Goal: Transaction & Acquisition: Purchase product/service

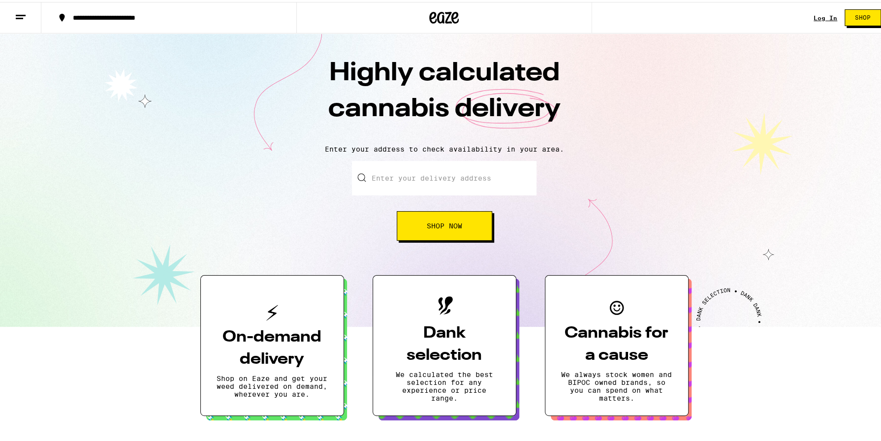
click at [814, 16] on link "Log In" at bounding box center [826, 16] width 24 height 6
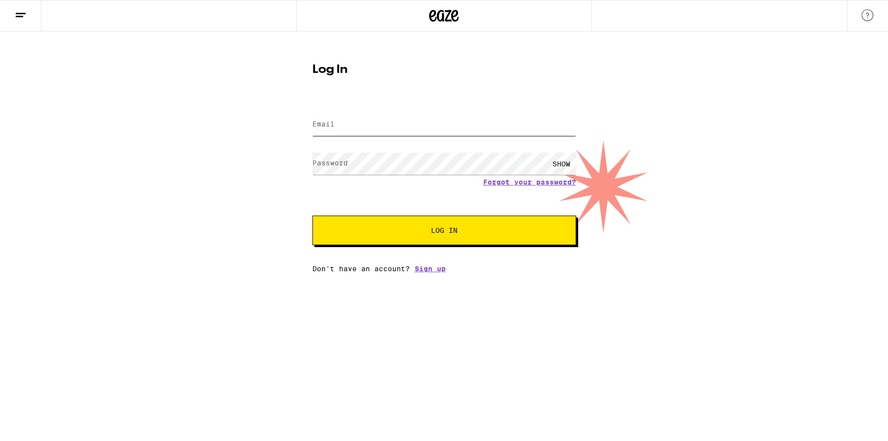
click at [345, 120] on input "Email" at bounding box center [445, 125] width 264 height 22
type input "[EMAIL_ADDRESS][DOMAIN_NAME]"
click at [313, 216] on button "Log In" at bounding box center [445, 231] width 264 height 30
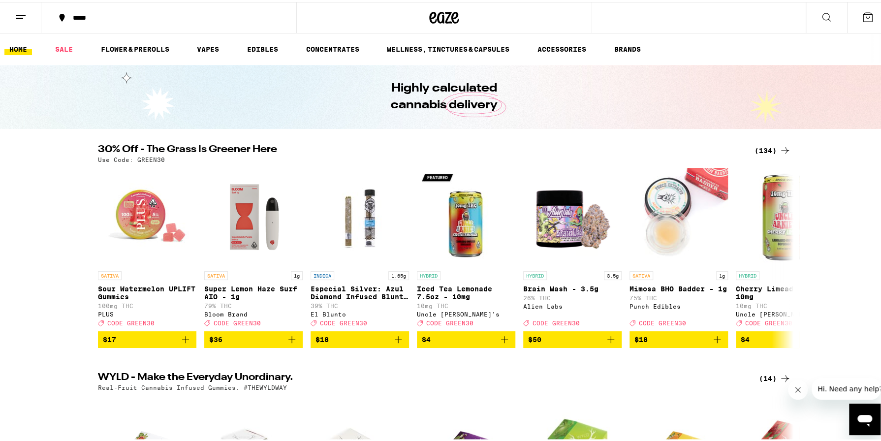
click at [769, 152] on div "(134)" at bounding box center [772, 149] width 36 height 12
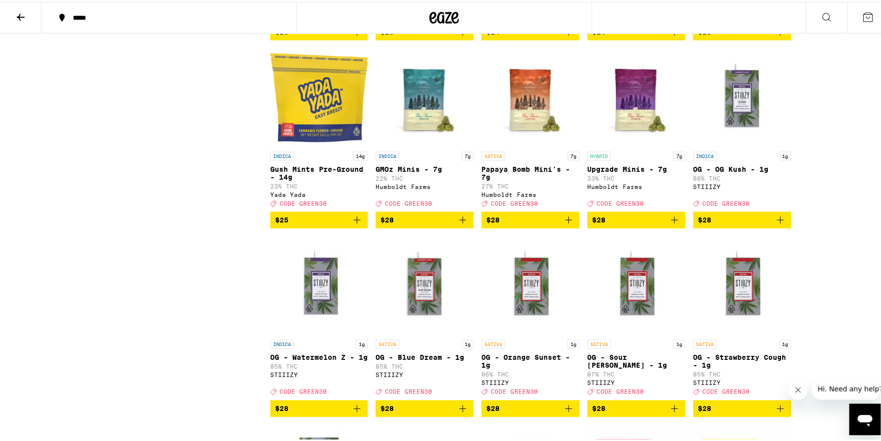
scroll to position [2362, 0]
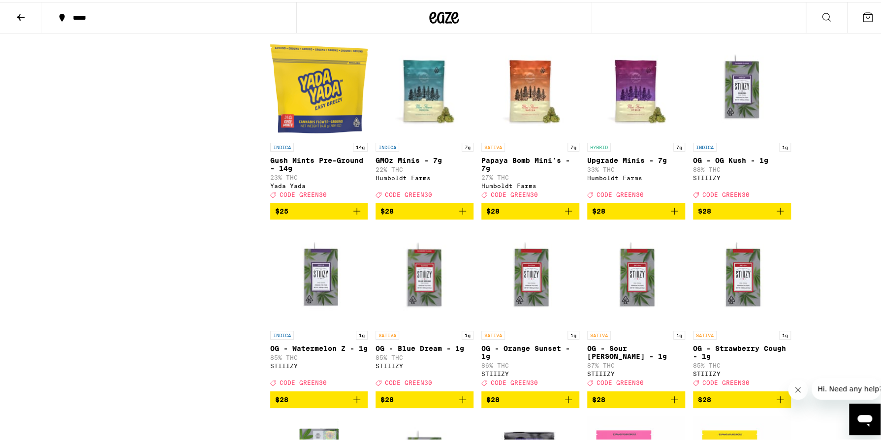
click at [565, 213] on icon "Add to bag" at bounding box center [568, 209] width 7 height 7
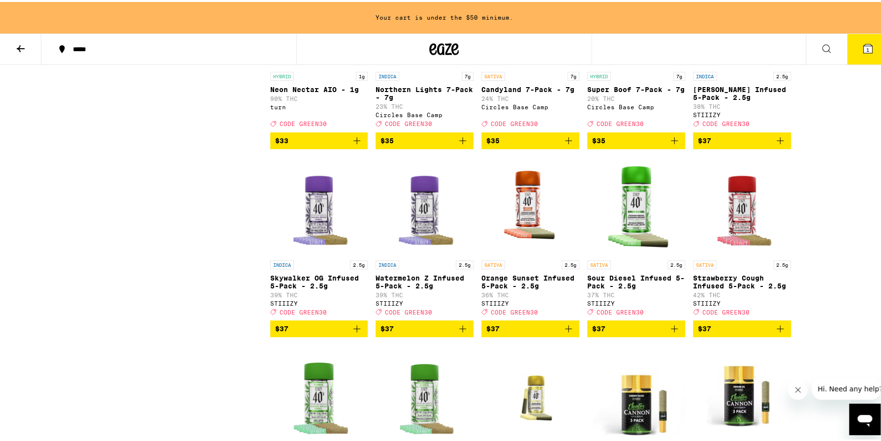
scroll to position [3969, 0]
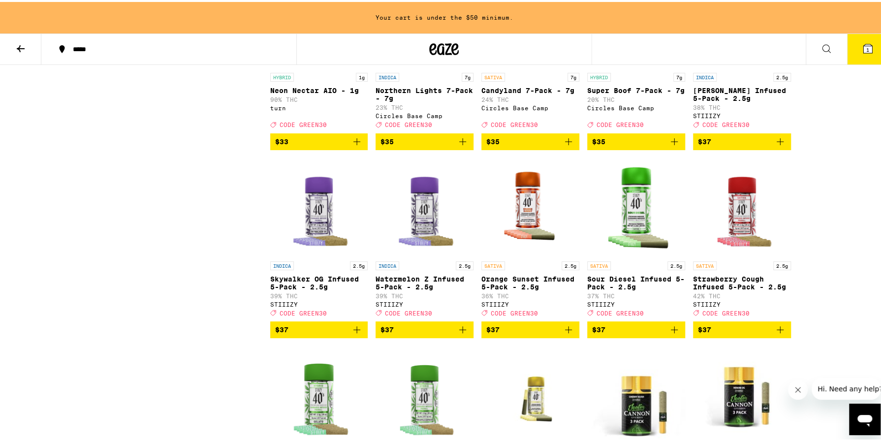
click at [457, 146] on icon "Add to bag" at bounding box center [463, 140] width 12 height 12
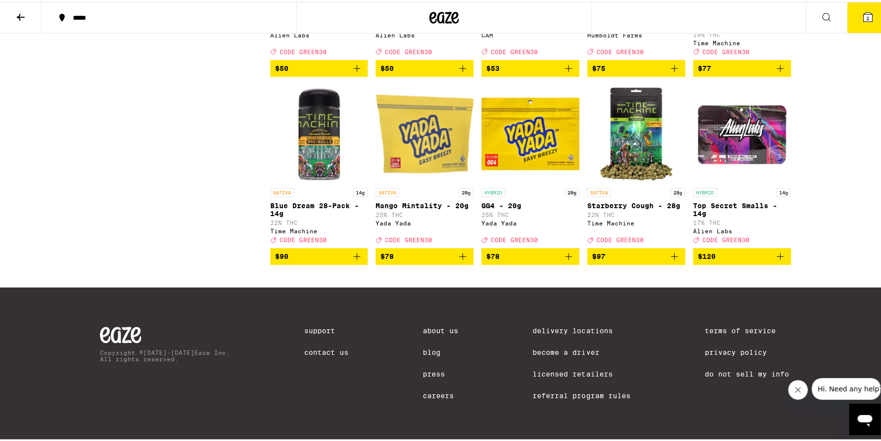
scroll to position [4971, 0]
click at [862, 21] on icon at bounding box center [868, 15] width 12 height 12
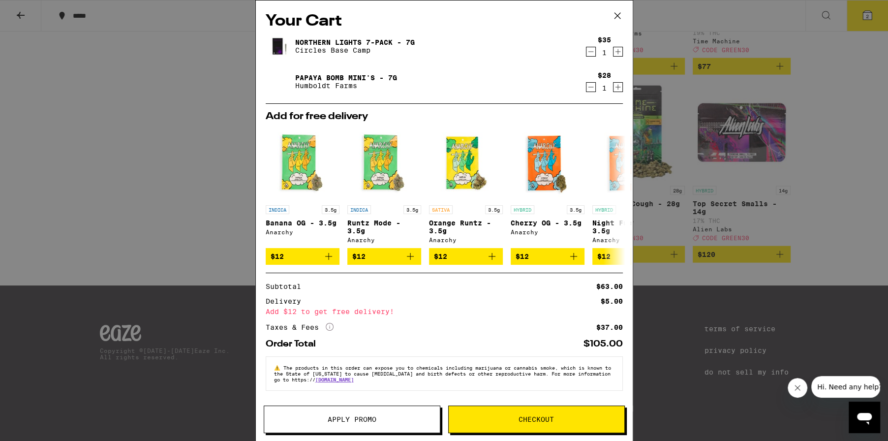
click at [343, 425] on button "Apply Promo" at bounding box center [352, 420] width 177 height 28
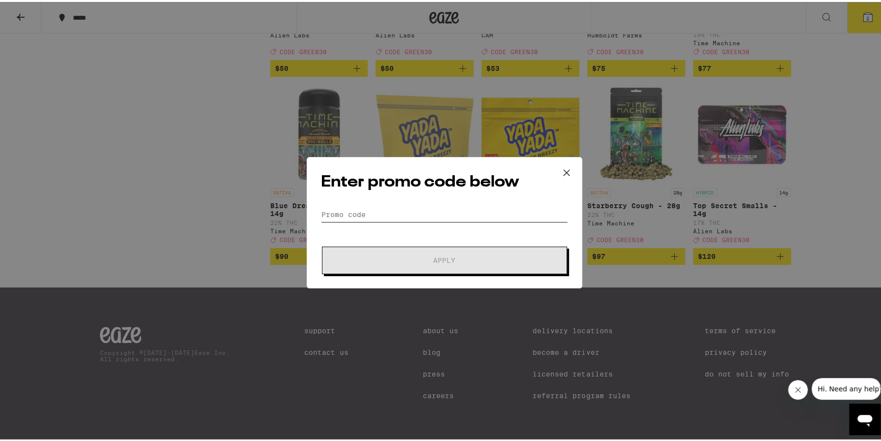
click at [375, 217] on input "Promo Code" at bounding box center [444, 212] width 247 height 15
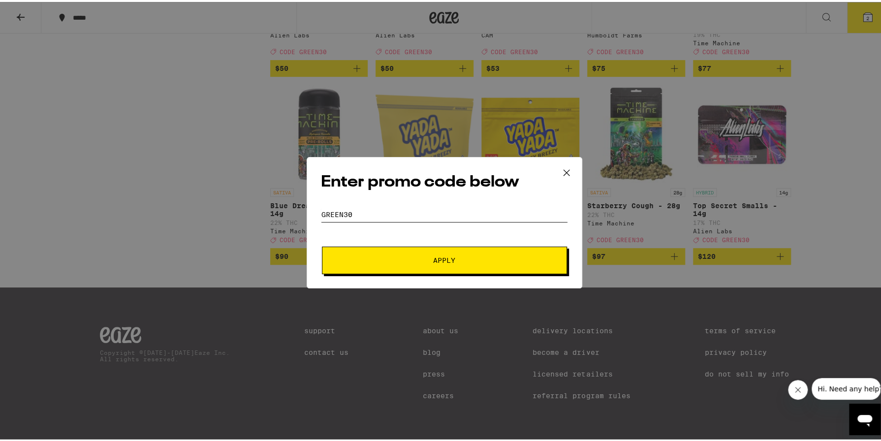
type input "Green30"
click at [393, 262] on button "Apply" at bounding box center [444, 259] width 245 height 28
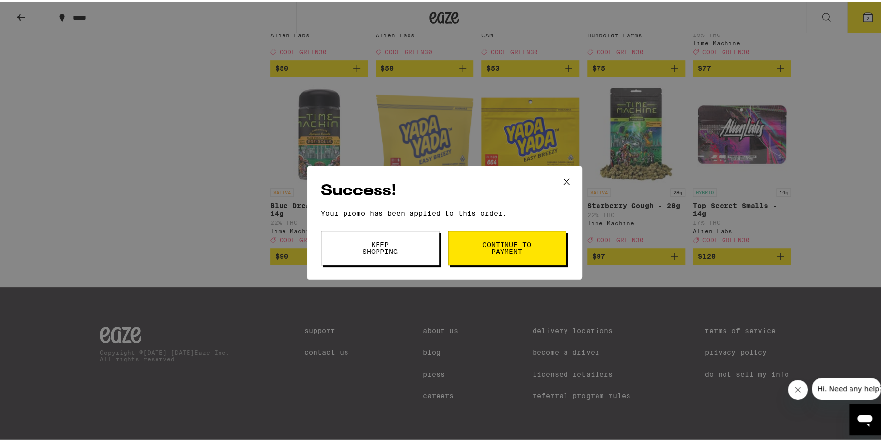
click at [502, 244] on span "Continue to payment" at bounding box center [507, 246] width 50 height 14
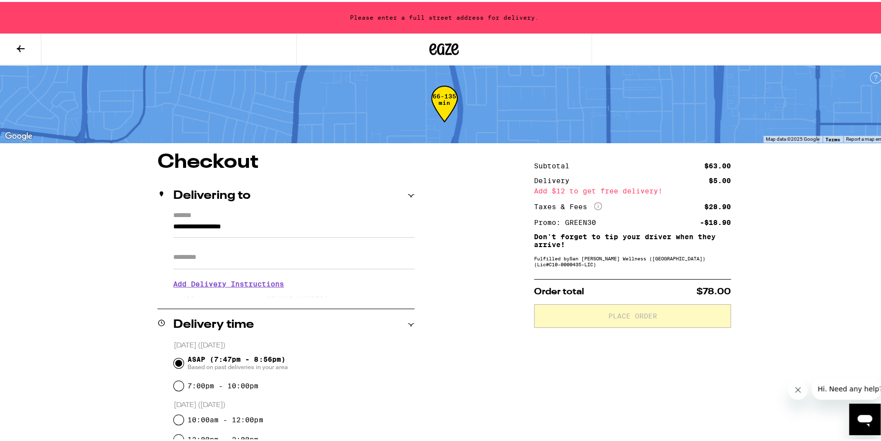
click at [263, 225] on input "**********" at bounding box center [293, 227] width 241 height 17
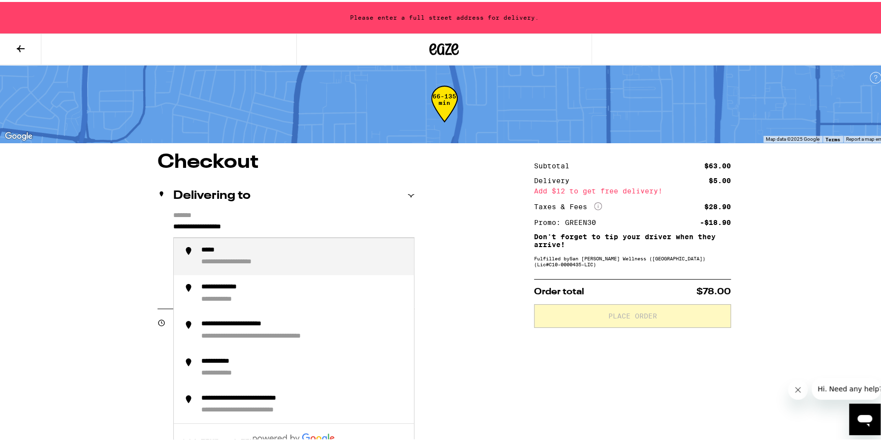
click at [263, 225] on input "**********" at bounding box center [293, 227] width 241 height 17
click at [266, 249] on div "**********" at bounding box center [248, 248] width 94 height 9
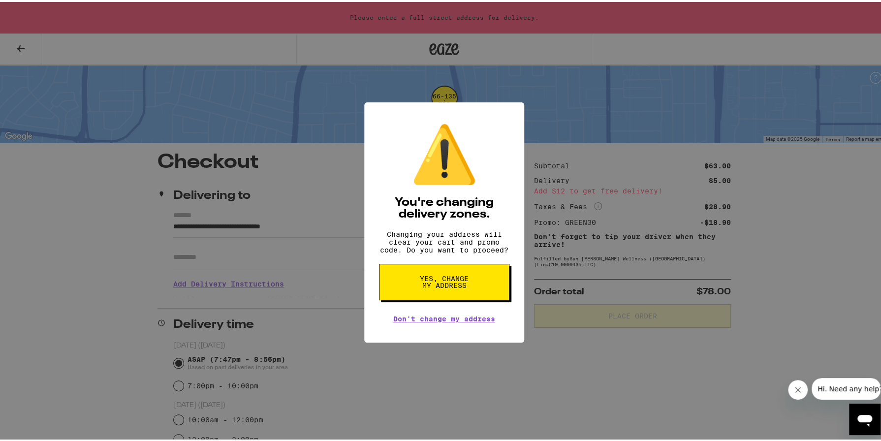
click at [460, 284] on span "Yes, change my address" at bounding box center [444, 280] width 51 height 14
type input "**********"
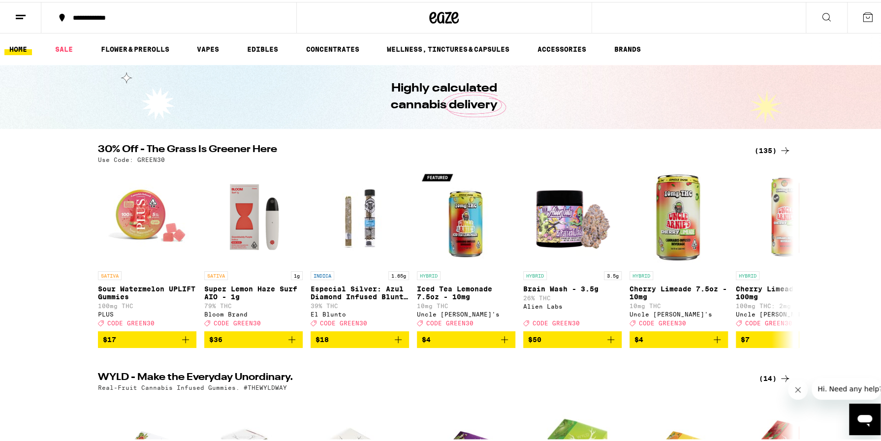
click at [763, 148] on div "(135)" at bounding box center [772, 149] width 36 height 12
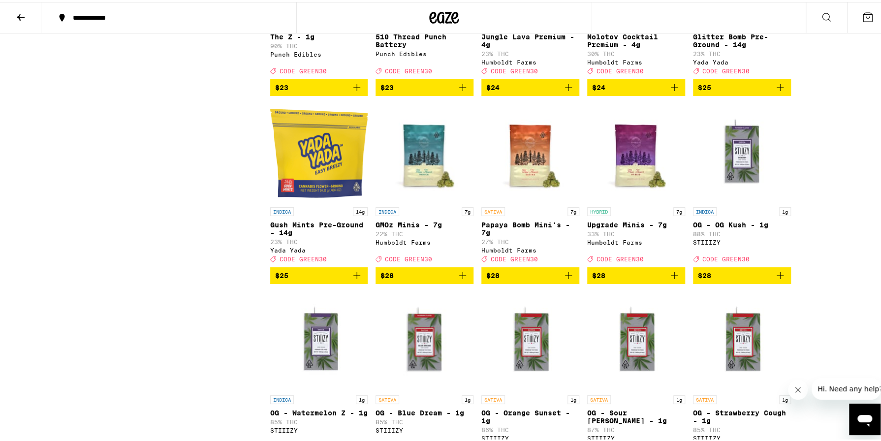
scroll to position [2313, 0]
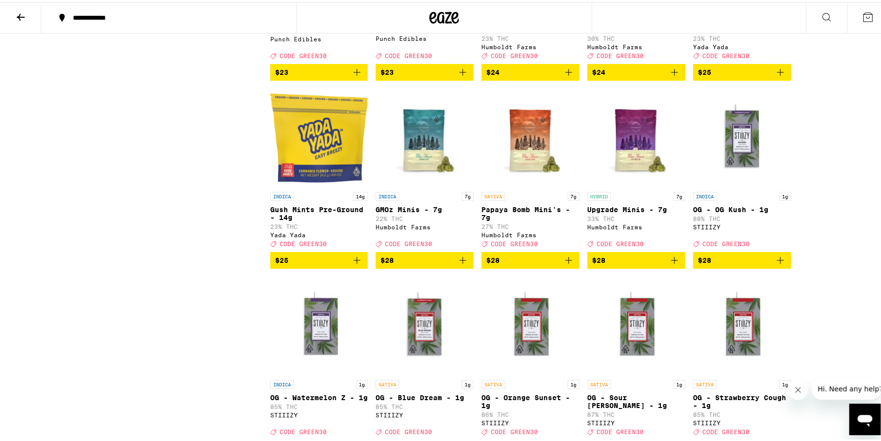
click at [565, 264] on icon "Add to bag" at bounding box center [569, 258] width 12 height 12
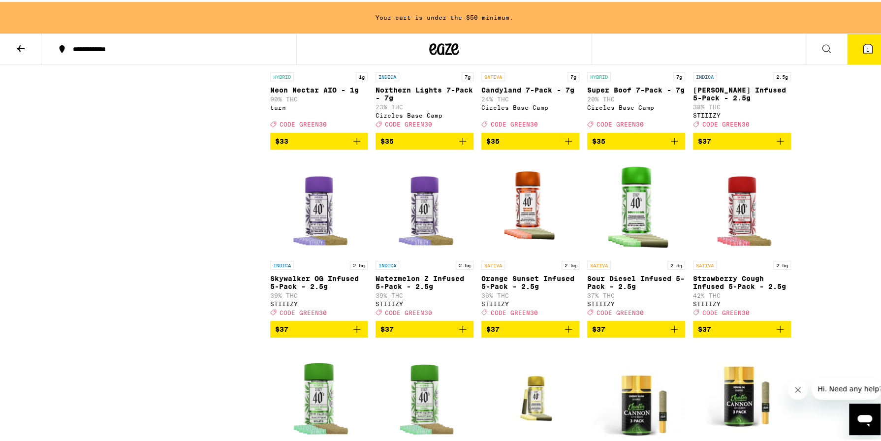
scroll to position [3969, 0]
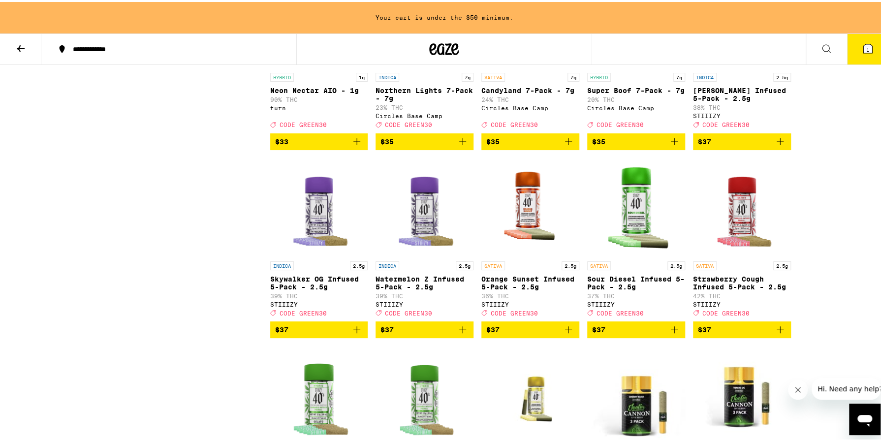
click at [460, 146] on icon "Add to bag" at bounding box center [463, 140] width 12 height 12
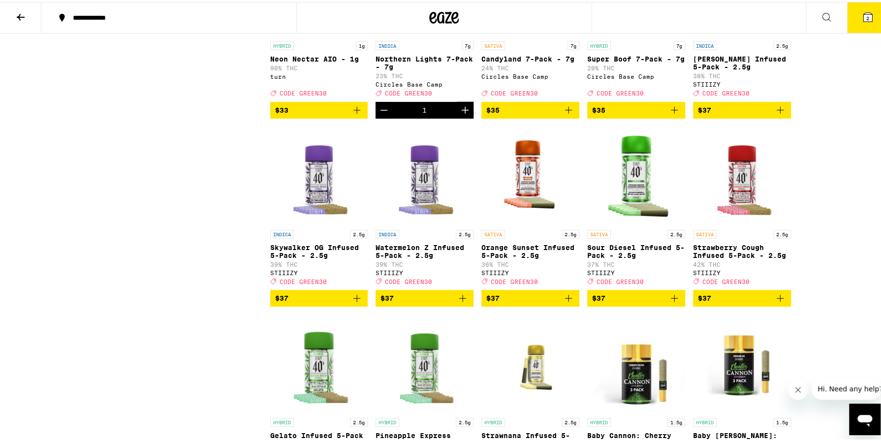
scroll to position [3937, 0]
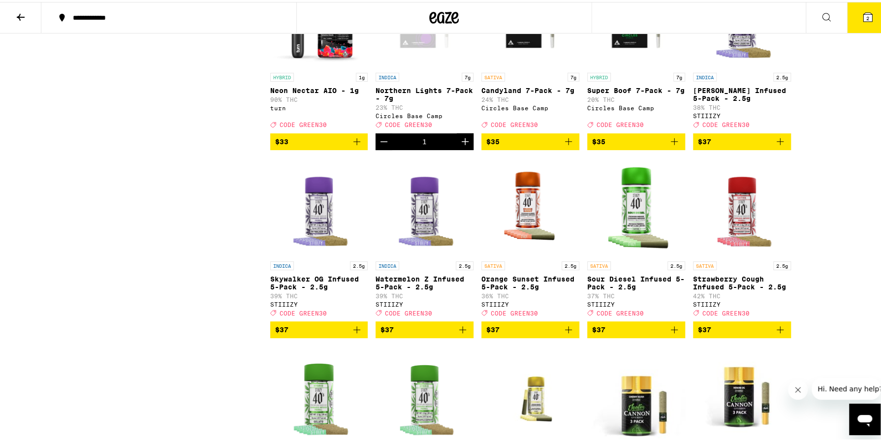
click at [863, 19] on icon at bounding box center [867, 15] width 9 height 9
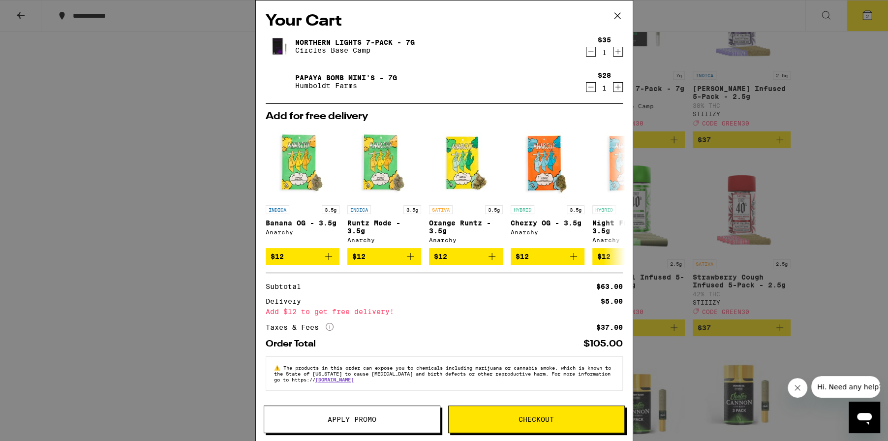
click at [396, 413] on button "Apply Promo" at bounding box center [352, 420] width 177 height 28
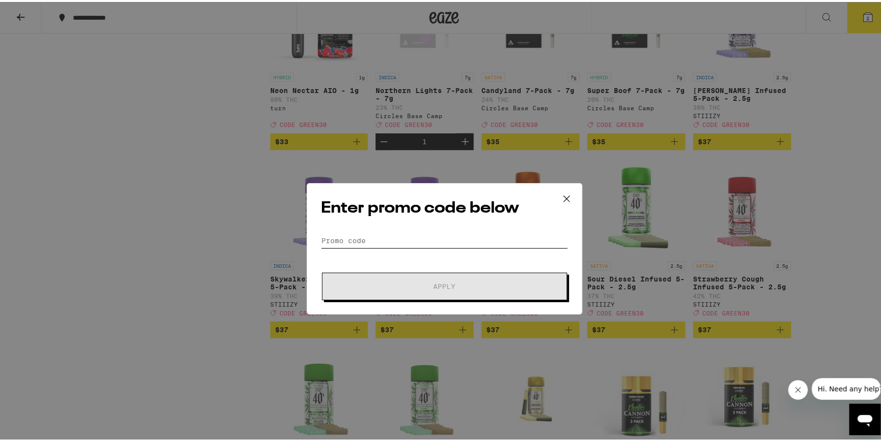
click at [401, 205] on input "Promo Code" at bounding box center [444, 212] width 247 height 15
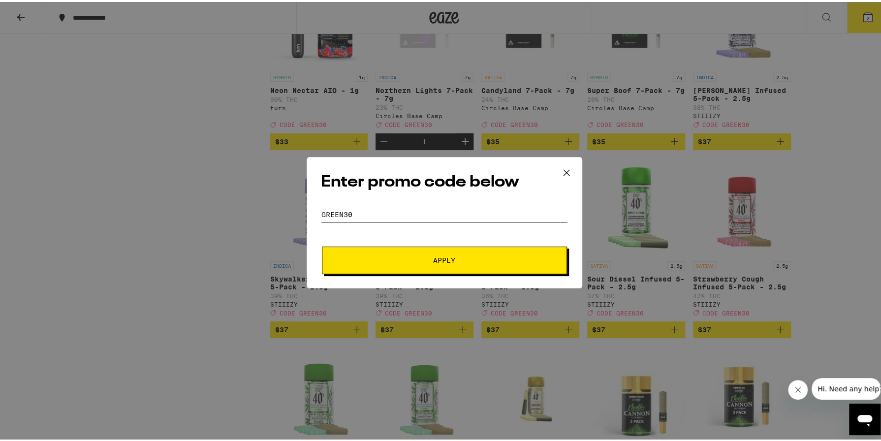
type input "GREEN30"
click at [443, 262] on span "Apply" at bounding box center [444, 258] width 22 height 7
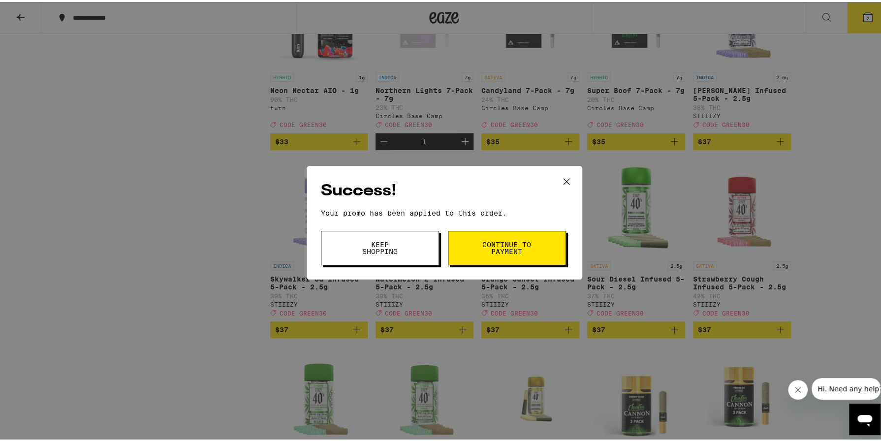
click at [482, 248] on span "Continue to payment" at bounding box center [507, 246] width 50 height 14
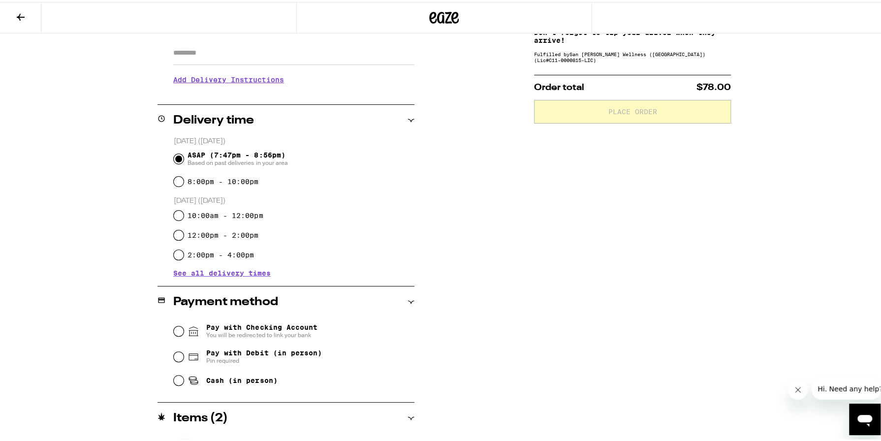
scroll to position [235, 0]
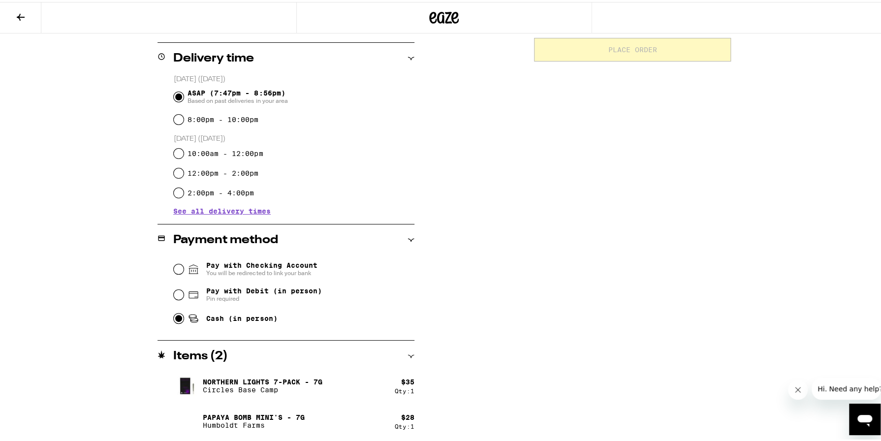
click at [178, 319] on input "Cash (in person)" at bounding box center [179, 317] width 10 height 10
radio input "true"
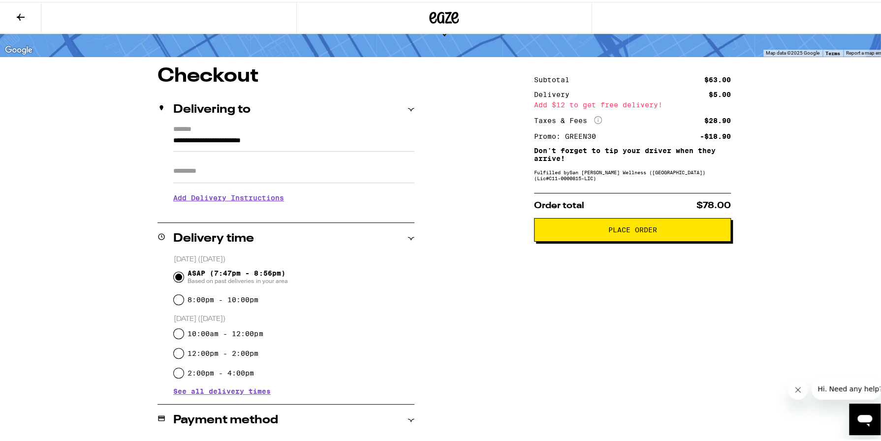
scroll to position [38, 0]
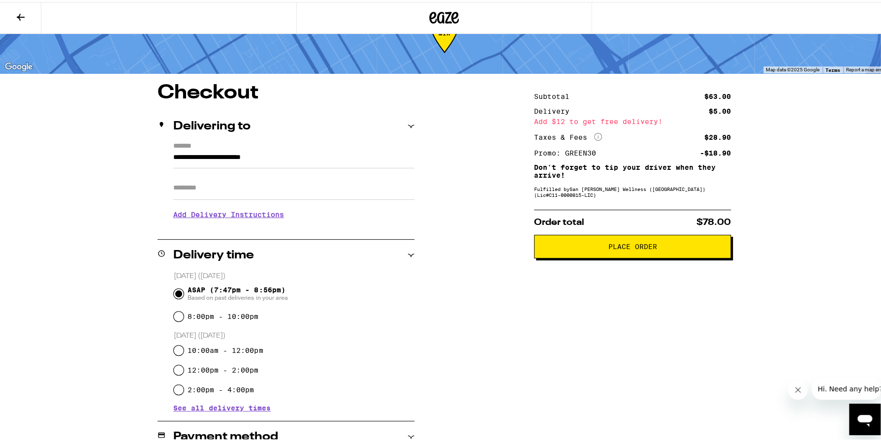
click at [609, 244] on span "Place Order" at bounding box center [632, 244] width 49 height 7
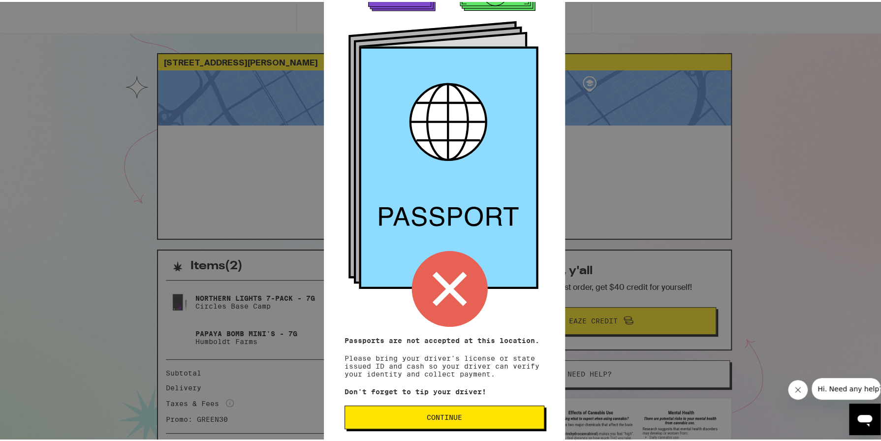
scroll to position [53, 0]
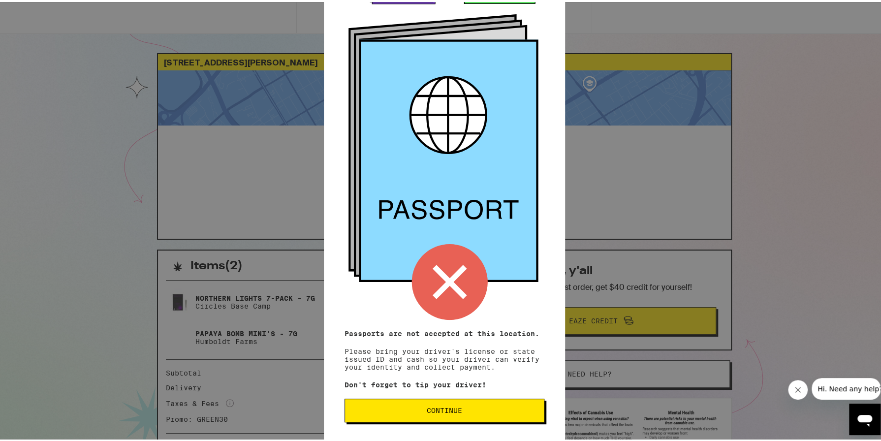
click at [475, 398] on button "Continue" at bounding box center [445, 409] width 200 height 24
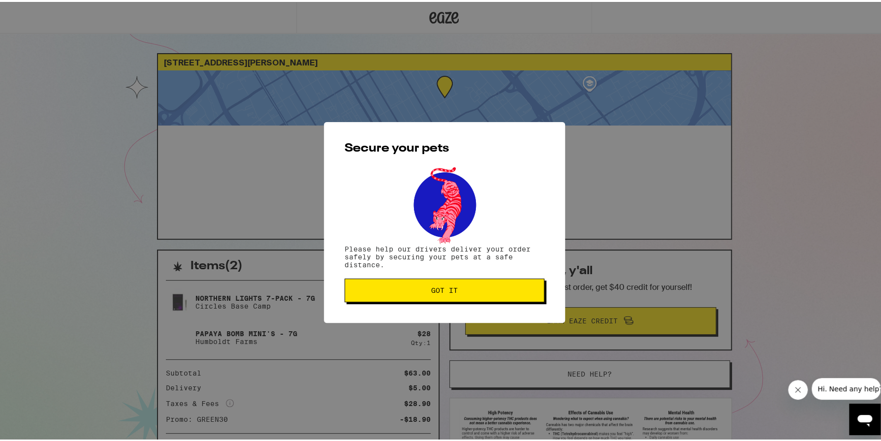
click at [465, 285] on button "Got it" at bounding box center [445, 289] width 200 height 24
